Goal: Check status: Check status

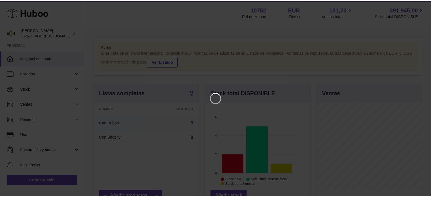
scroll to position [88, 106]
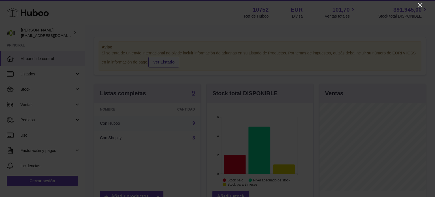
click at [421, 5] on icon "Close" at bounding box center [420, 5] width 7 height 7
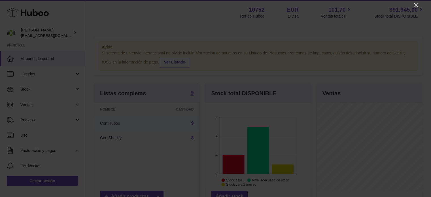
scroll to position [283281, 283264]
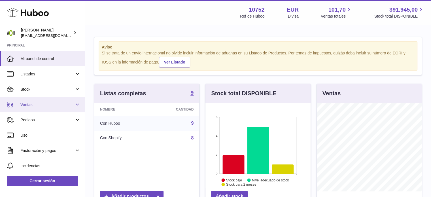
click at [46, 105] on span "Ventas" at bounding box center [47, 104] width 54 height 5
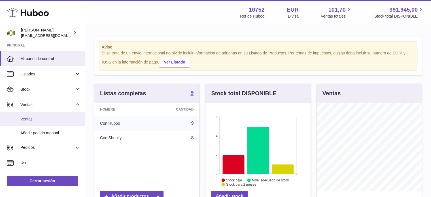
click at [42, 119] on span "Ventas" at bounding box center [50, 118] width 60 height 5
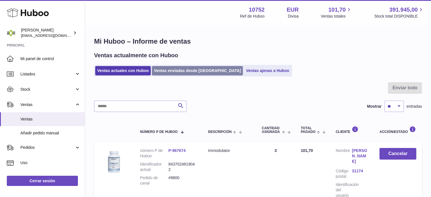
click at [176, 74] on link "Ventas enviadas desde [GEOGRAPHIC_DATA]" at bounding box center [197, 70] width 91 height 9
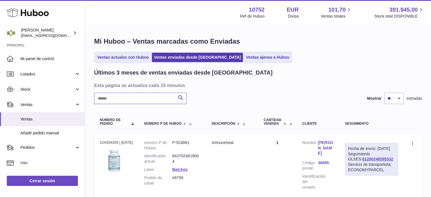
click at [139, 97] on input "text" at bounding box center [140, 98] width 92 height 11
paste input "**********"
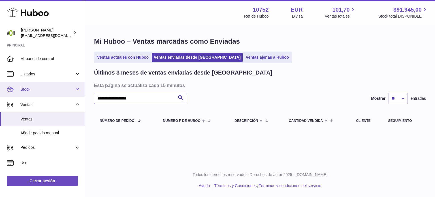
drag, startPoint x: 154, startPoint y: 99, endPoint x: 69, endPoint y: 86, distance: 86.0
click at [69, 86] on div "Huboo Alberto Muhammad ventas@adaptohealue.com Principal Mi panel de control Li…" at bounding box center [217, 98] width 435 height 197
paste input "text"
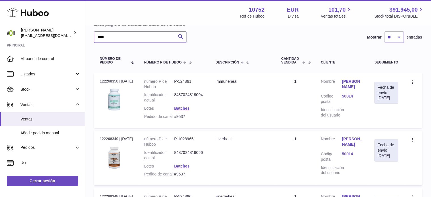
scroll to position [61, 0]
type input "****"
click at [179, 107] on link "Batches" at bounding box center [181, 109] width 15 height 5
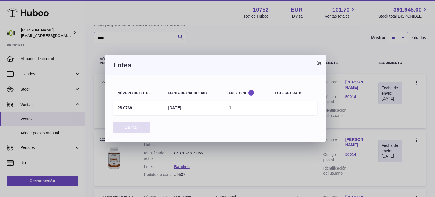
click at [129, 128] on button "Cerrar" at bounding box center [131, 128] width 36 height 12
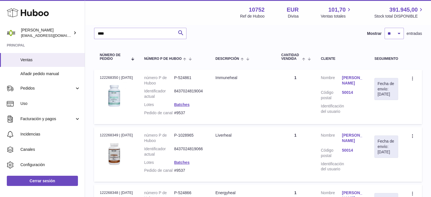
scroll to position [60, 0]
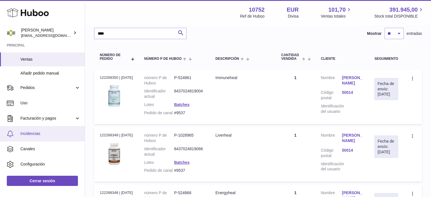
click at [45, 133] on span "Incidencias" at bounding box center [50, 133] width 60 height 5
